Goal: Information Seeking & Learning: Find specific fact

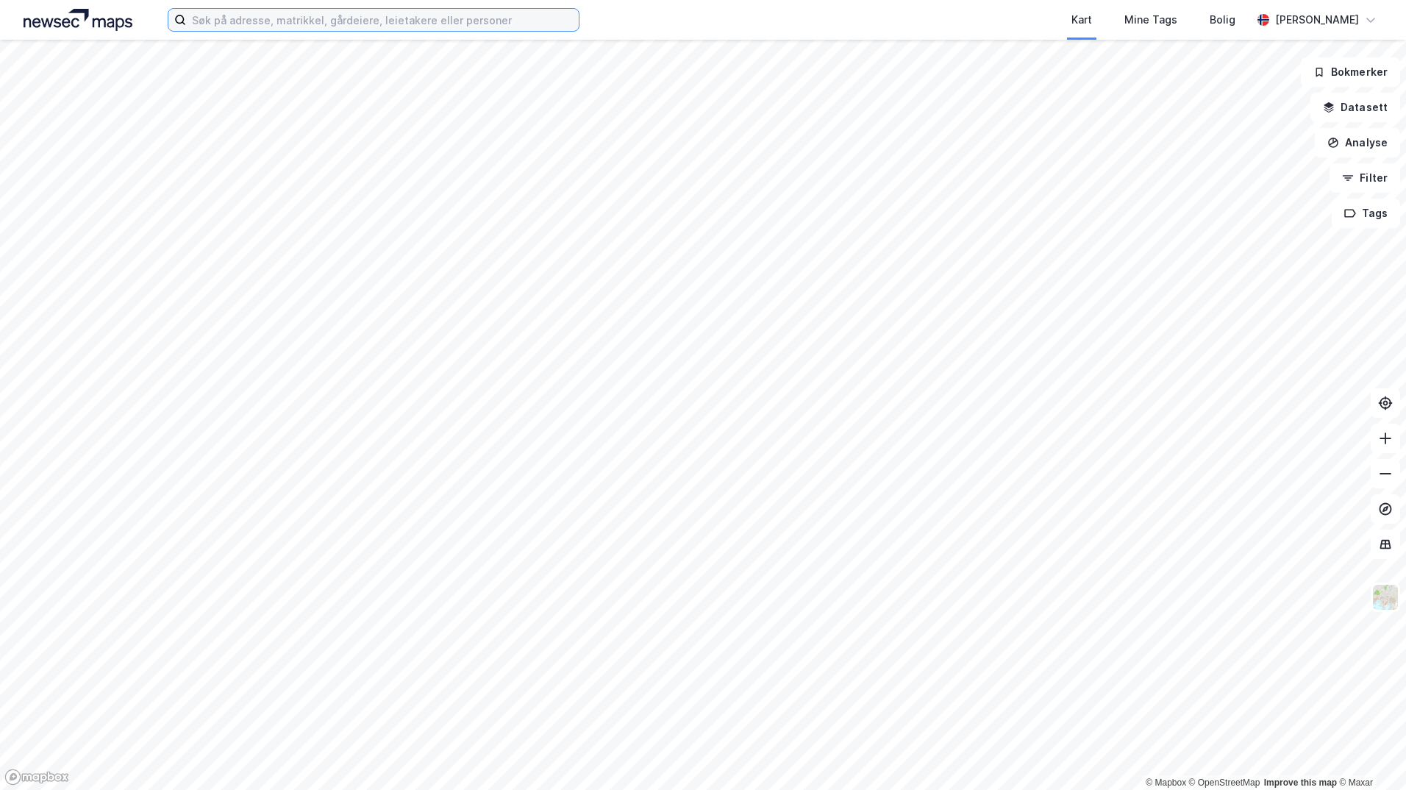
click at [296, 14] on input at bounding box center [382, 20] width 393 height 22
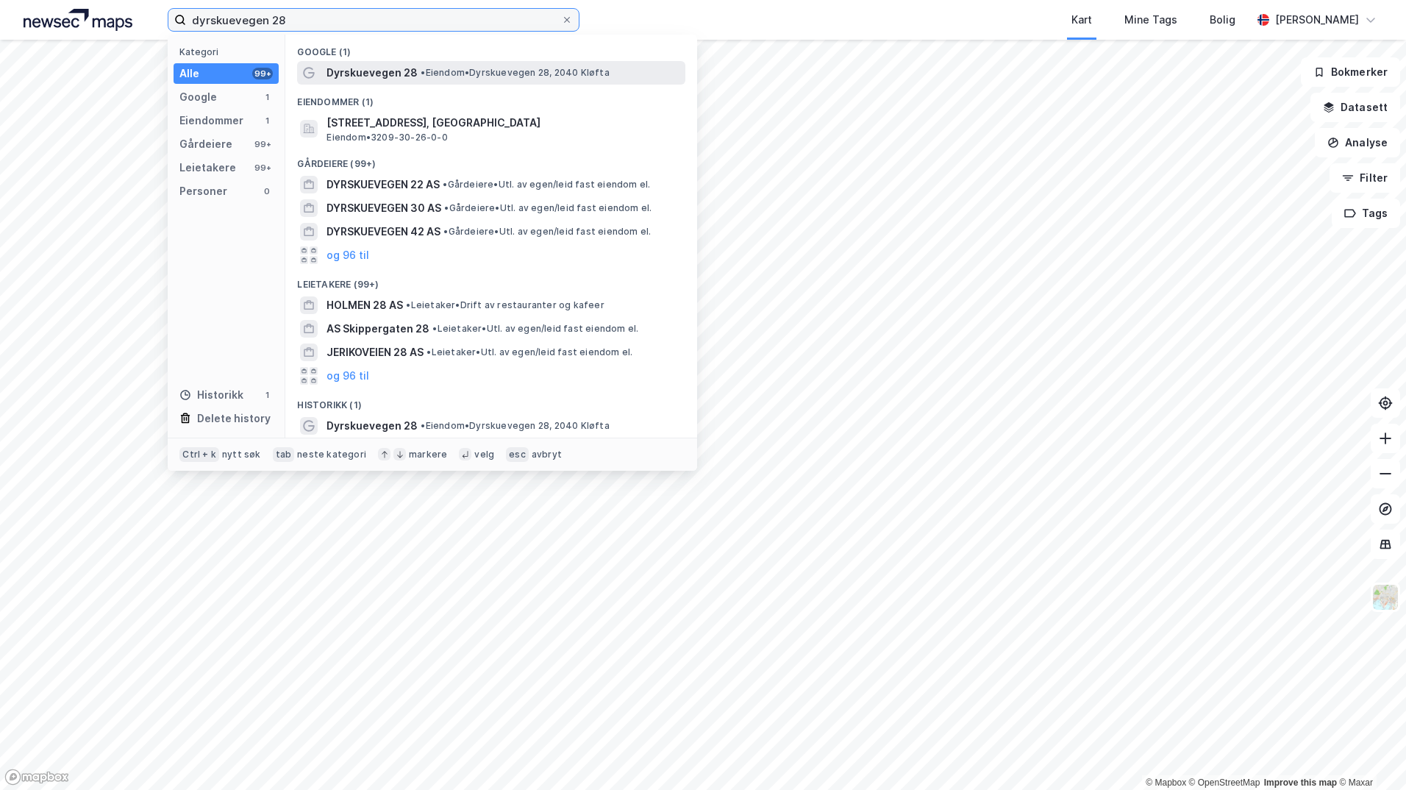
type input "dyrskuevegen 28"
click at [389, 66] on span "Dyrskuevegen 28" at bounding box center [372, 73] width 91 height 18
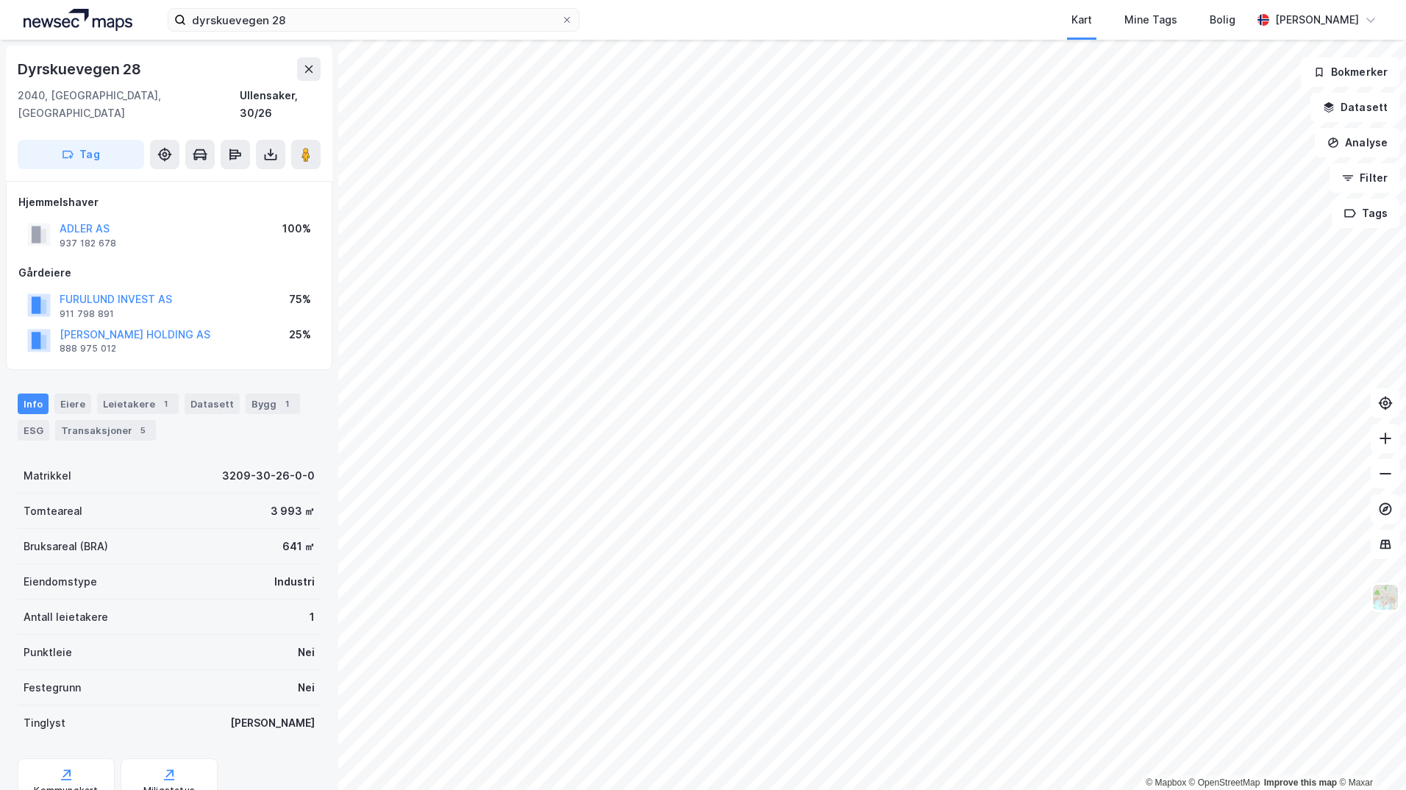
click at [990, 789] on html "dyrskuevegen 28 Kart Mine Tags Bolig [PERSON_NAME] © Mapbox © OpenStreetMap Imp…" at bounding box center [703, 395] width 1406 height 790
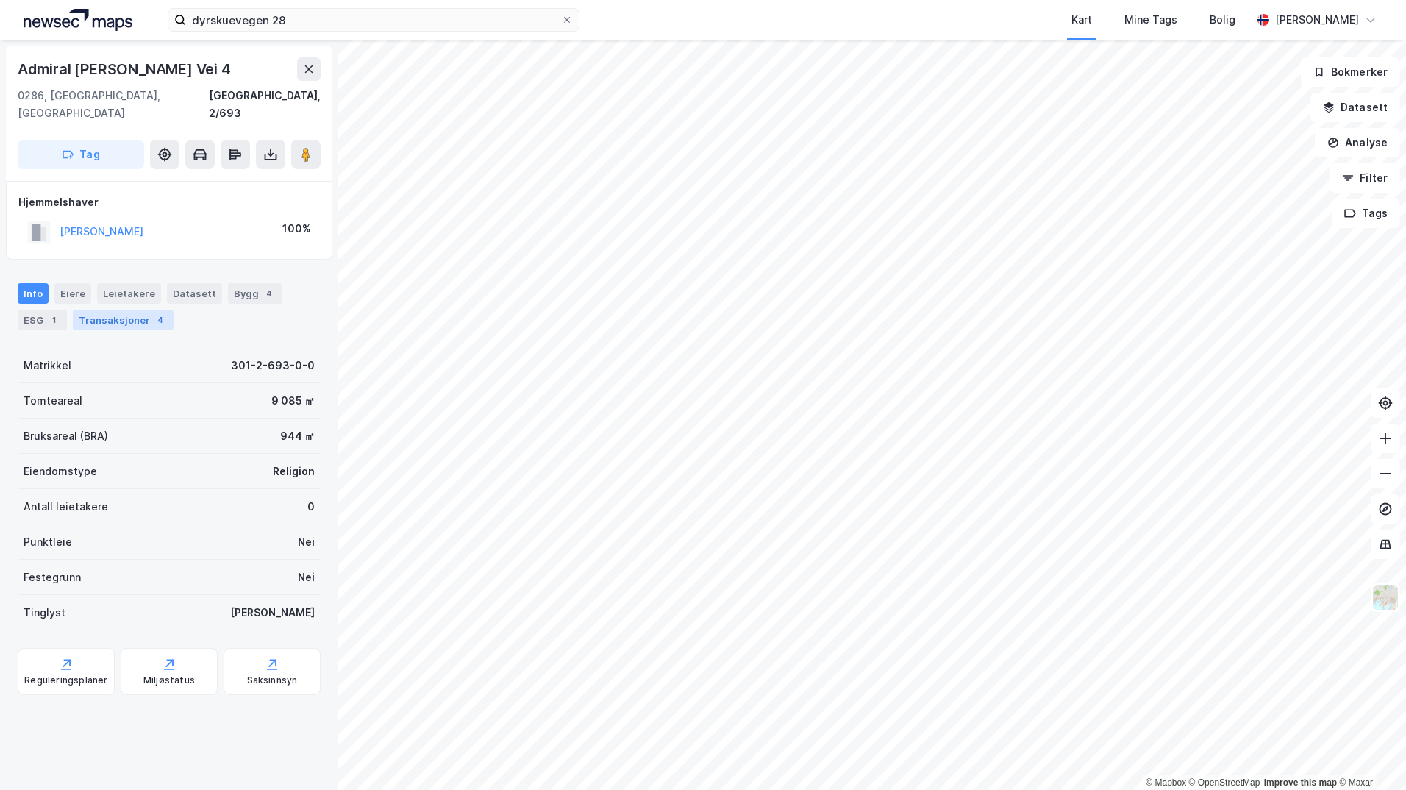
click at [161, 310] on div "Transaksjoner 4" at bounding box center [123, 320] width 101 height 21
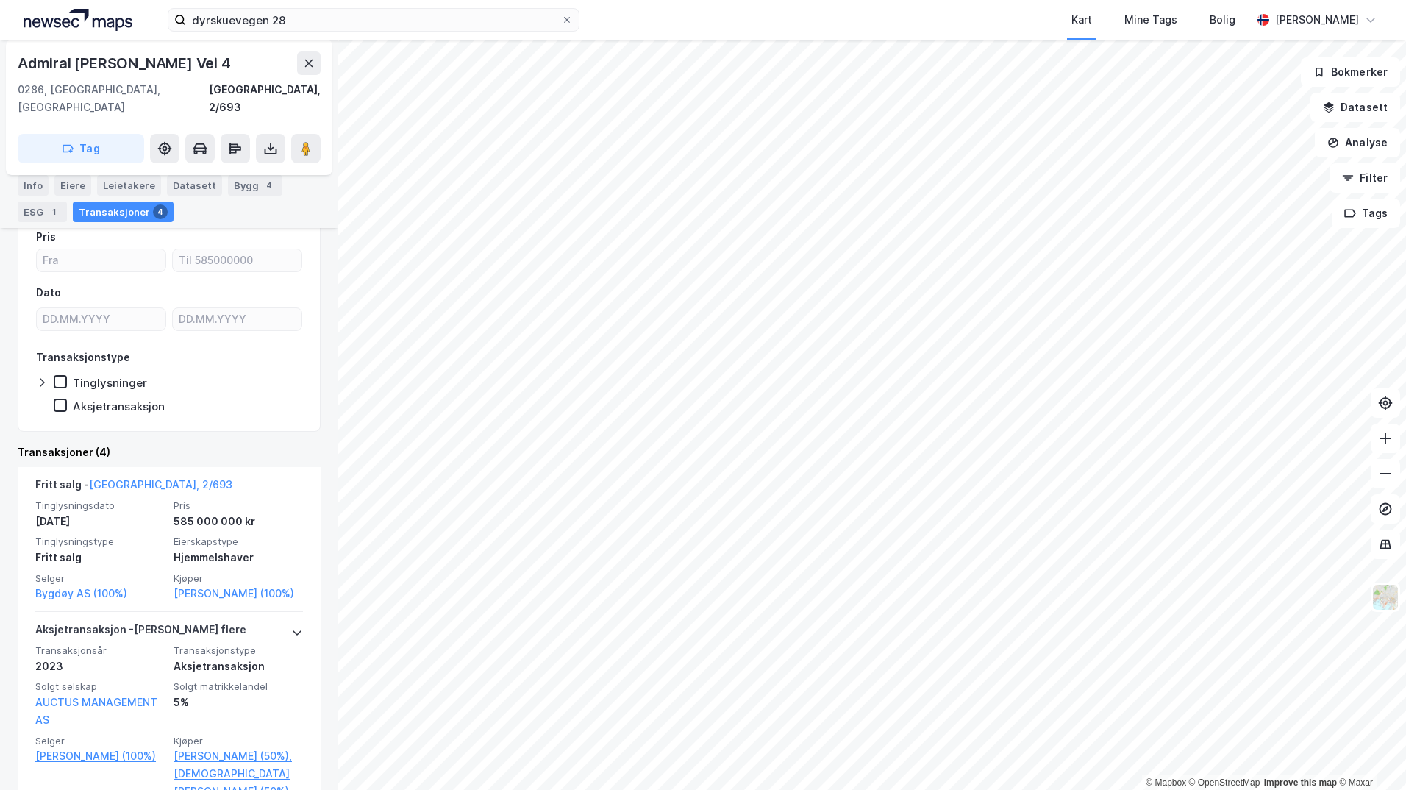
scroll to position [147, 0]
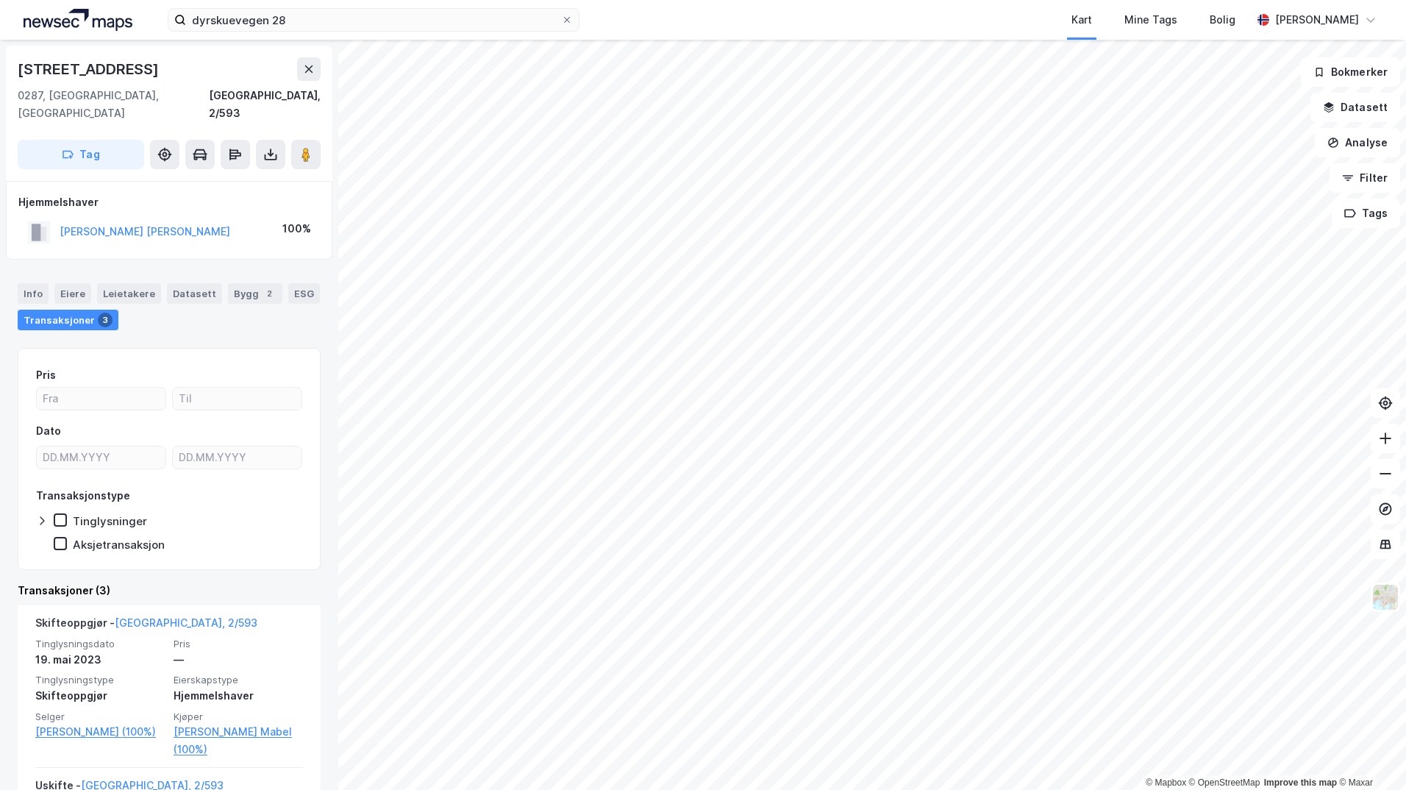
click at [985, 0] on html "dyrskuevegen 28 Kart Mine Tags Bolig [PERSON_NAME] © Mapbox © OpenStreetMap Imp…" at bounding box center [703, 395] width 1406 height 790
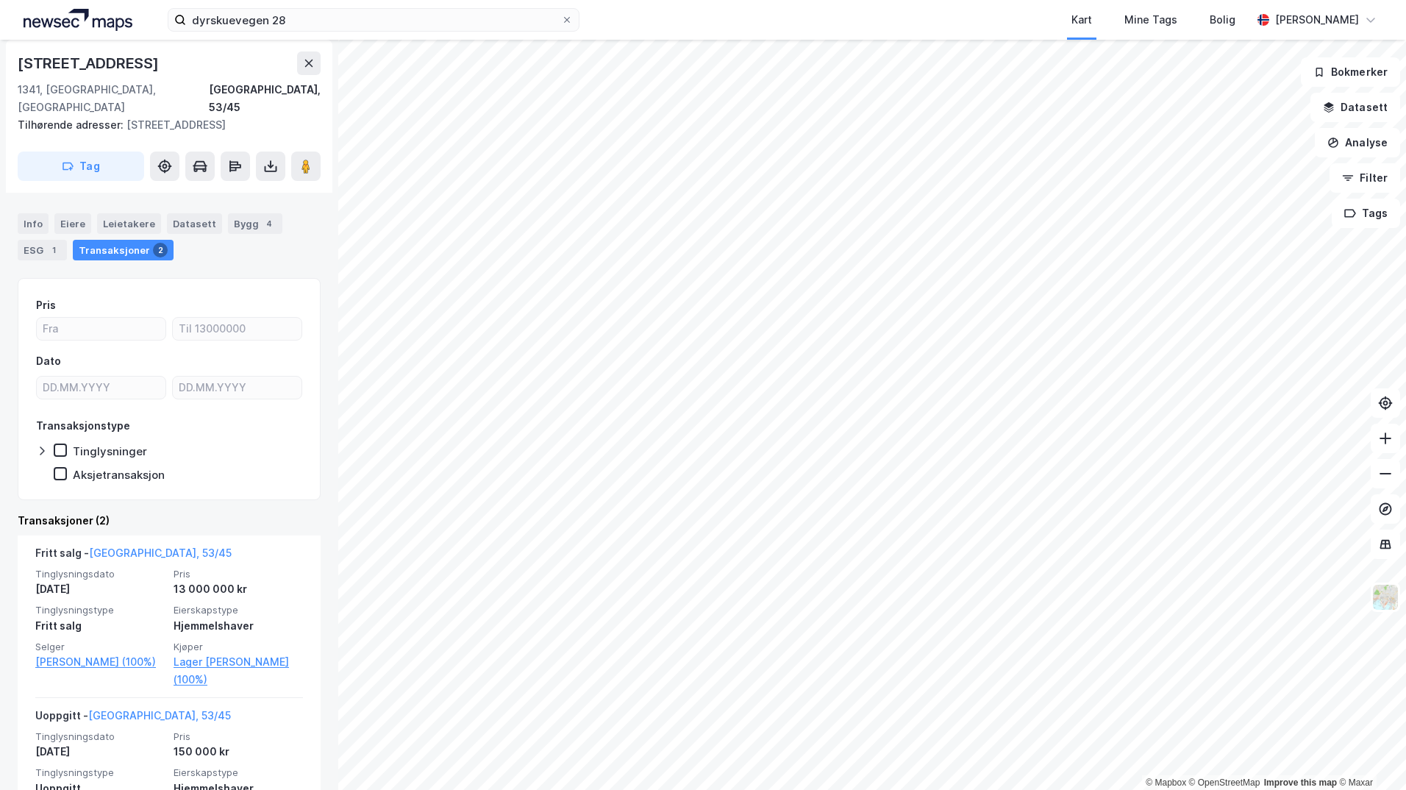
scroll to position [157, 0]
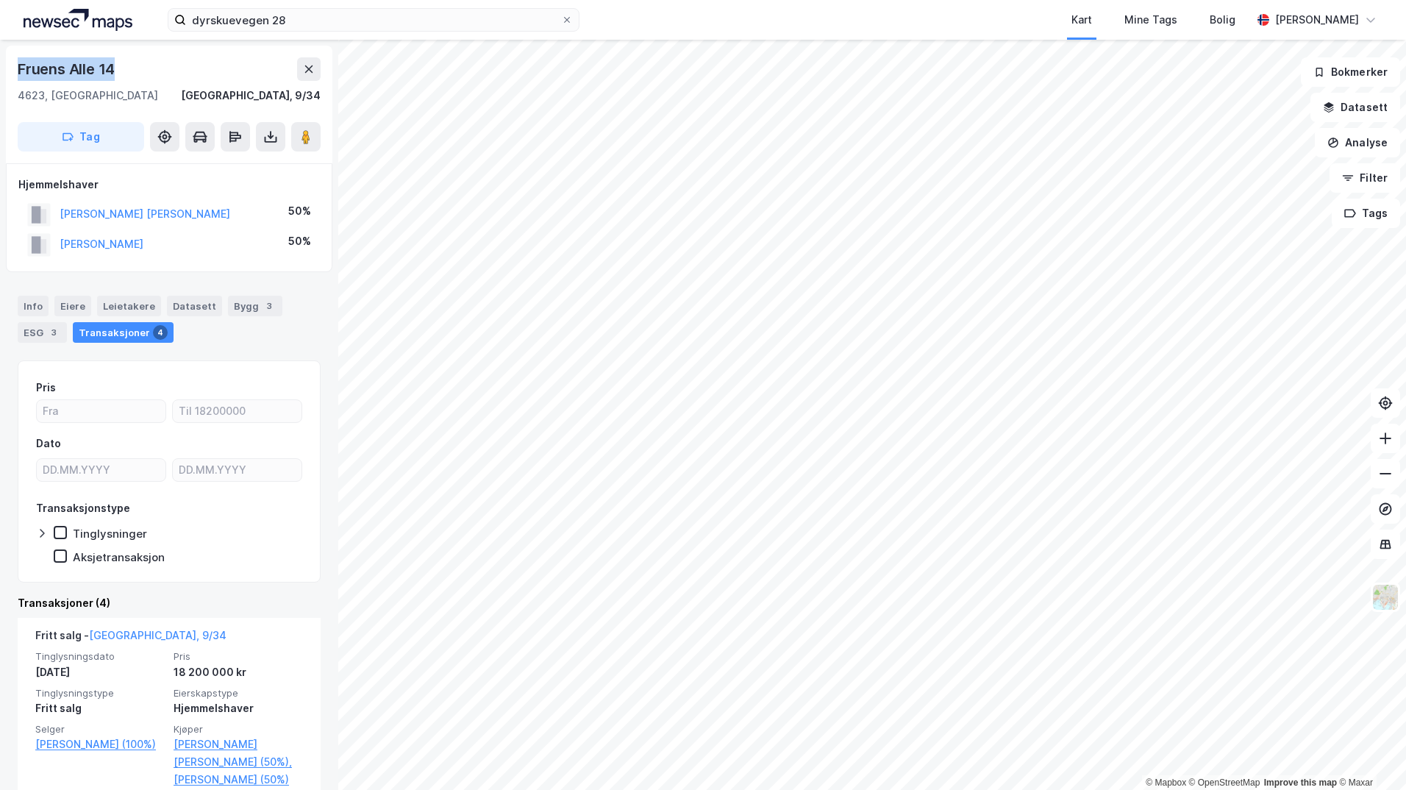
drag, startPoint x: 5, startPoint y: 60, endPoint x: 124, endPoint y: 76, distance: 120.2
click at [124, 76] on div "Fruens Alle 14 4623, [GEOGRAPHIC_DATA] S, [GEOGRAPHIC_DATA] [GEOGRAPHIC_DATA], …" at bounding box center [169, 415] width 338 height 750
drag, startPoint x: 124, startPoint y: 76, endPoint x: 101, endPoint y: 72, distance: 23.1
copy div "Fruens Alle 14"
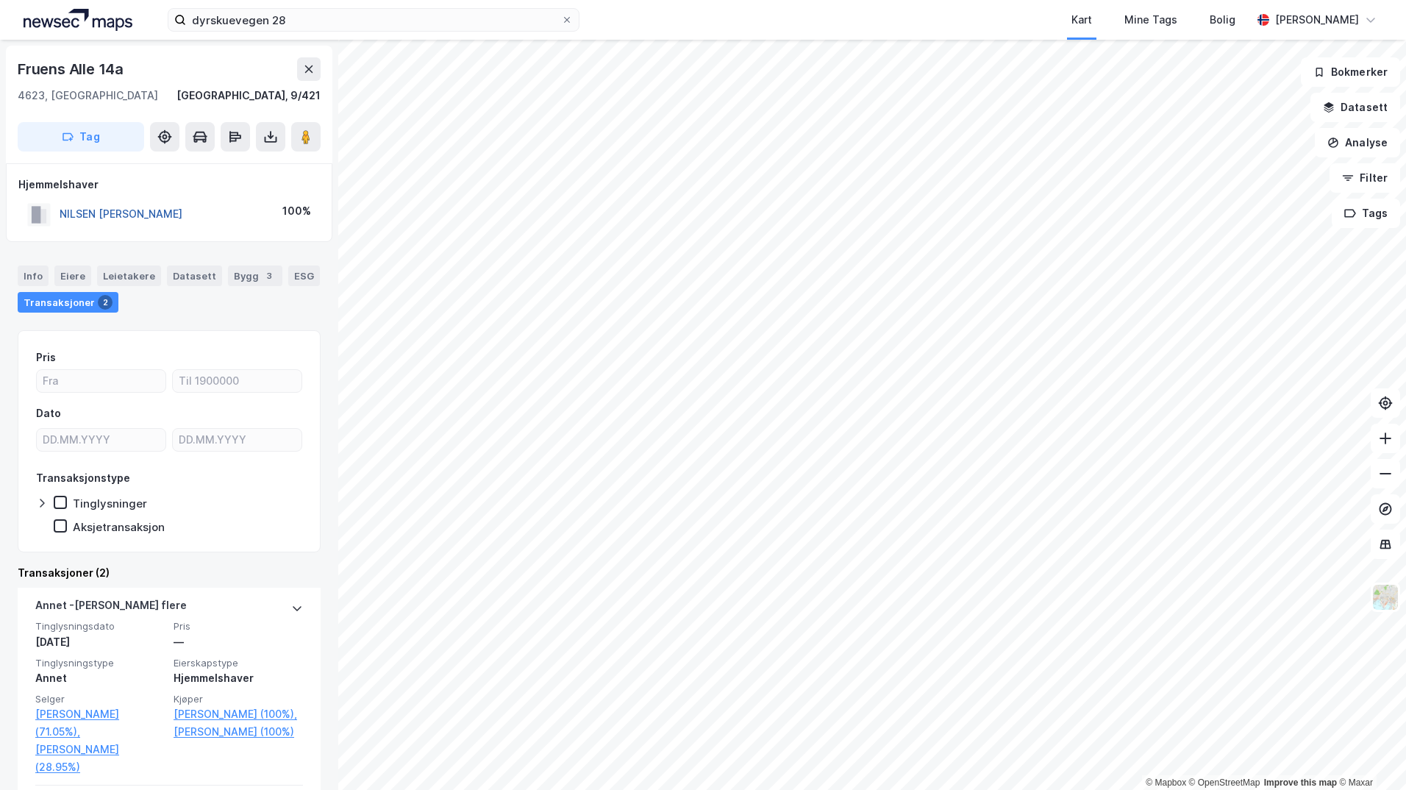
click at [0, 0] on button "NILSEN [PERSON_NAME]" at bounding box center [0, 0] width 0 height 0
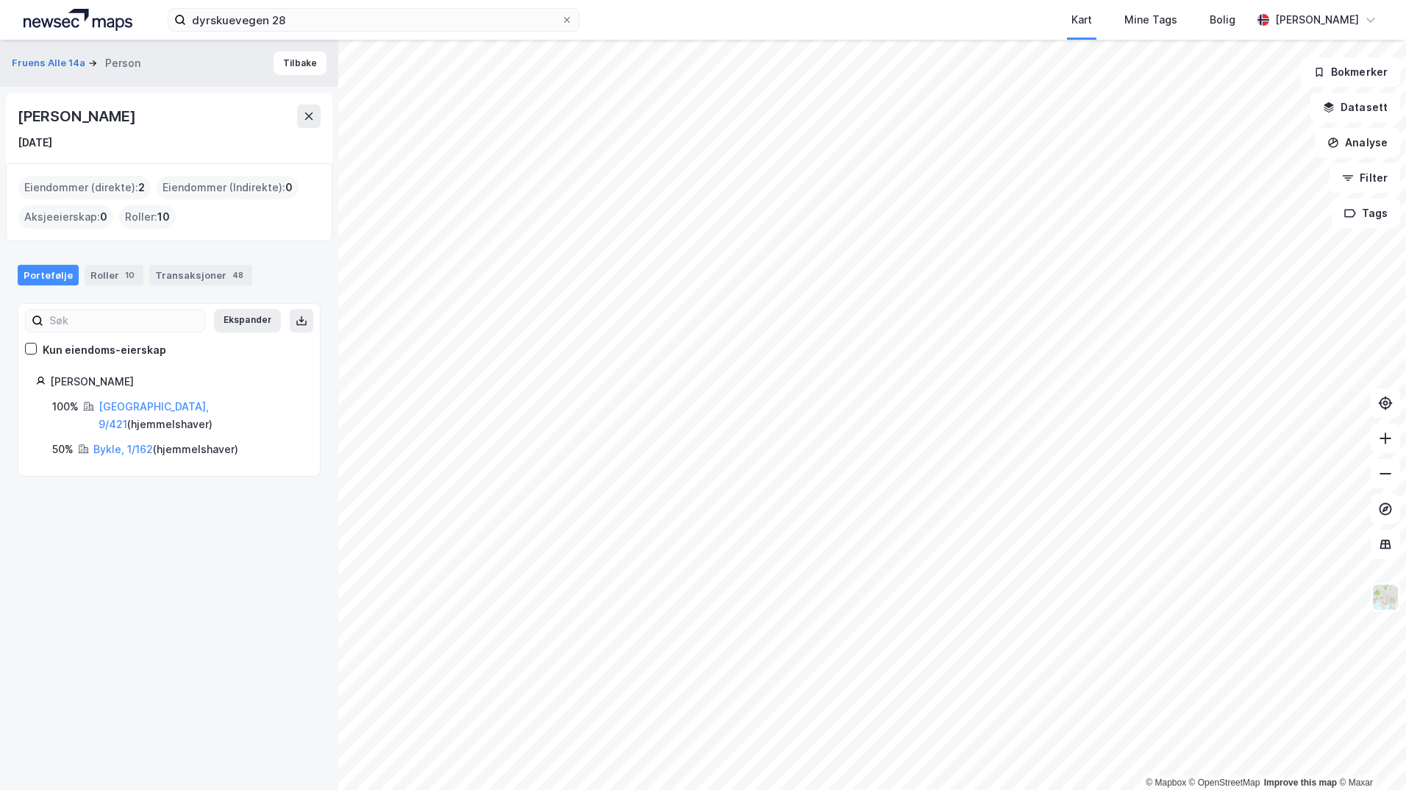
drag, startPoint x: 21, startPoint y: 119, endPoint x: 218, endPoint y: 115, distance: 197.1
click at [218, 115] on div "[PERSON_NAME]" at bounding box center [169, 116] width 303 height 24
drag, startPoint x: 218, startPoint y: 115, endPoint x: 165, endPoint y: 117, distance: 53.7
copy div "[PERSON_NAME]"
